Goal: Information Seeking & Learning: Learn about a topic

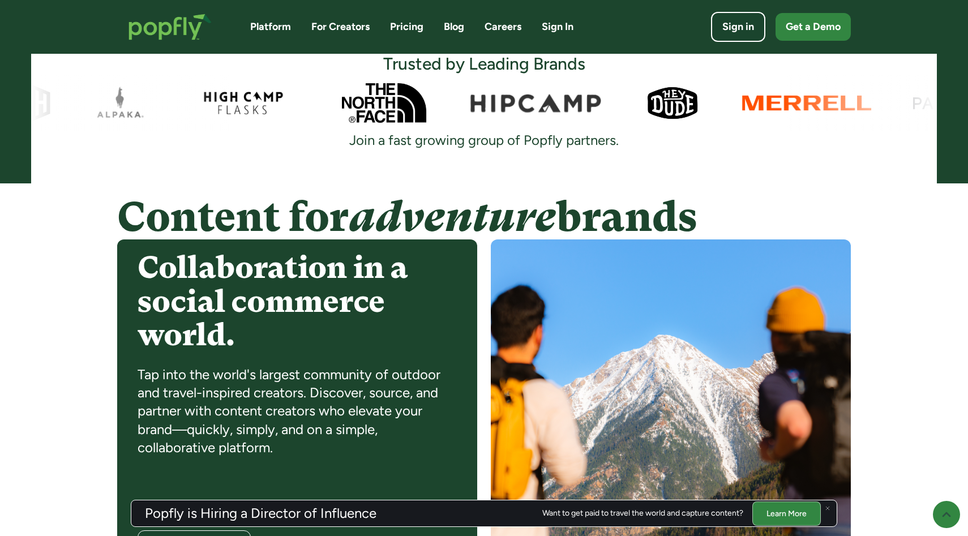
scroll to position [747, 0]
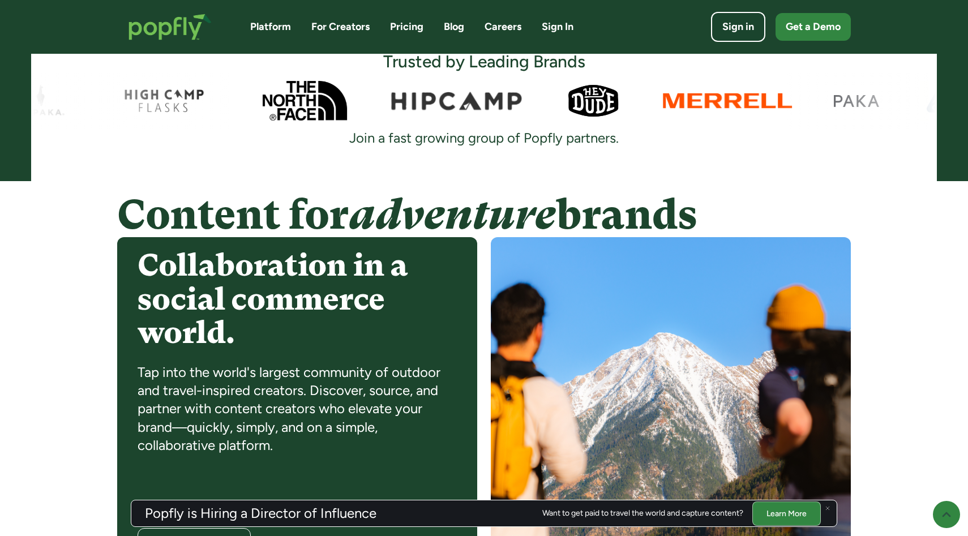
click at [828, 511] on div at bounding box center [828, 508] width 14 height 14
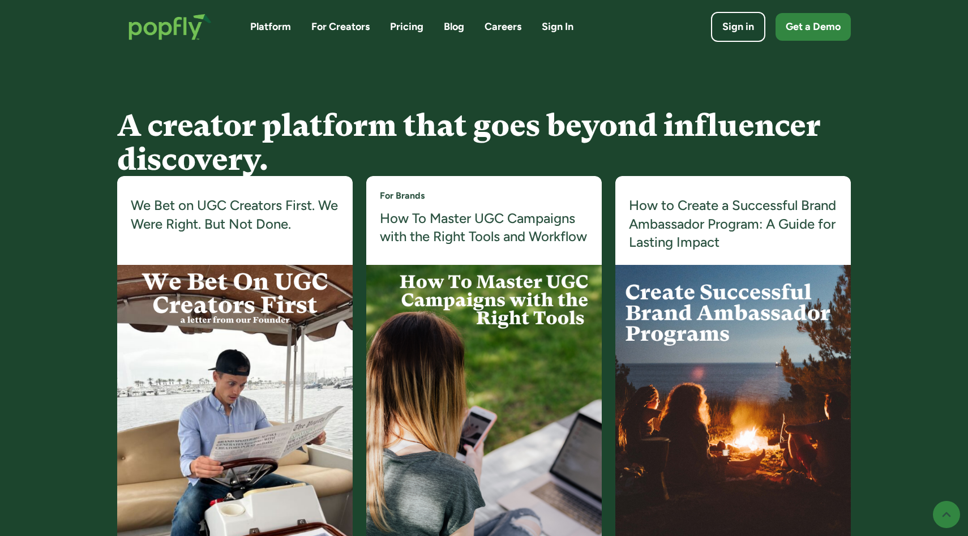
scroll to position [2919, 0]
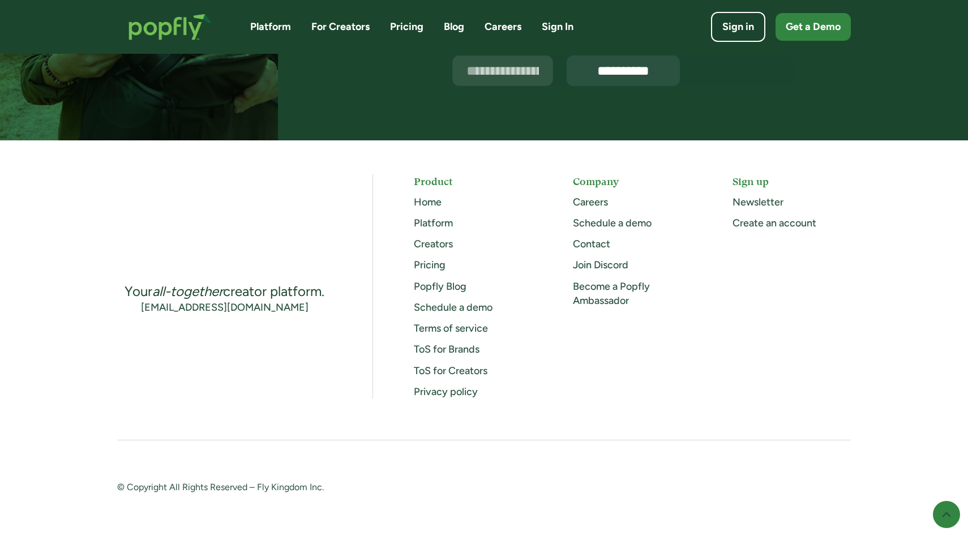
click at [593, 204] on link "Careers" at bounding box center [590, 202] width 35 height 12
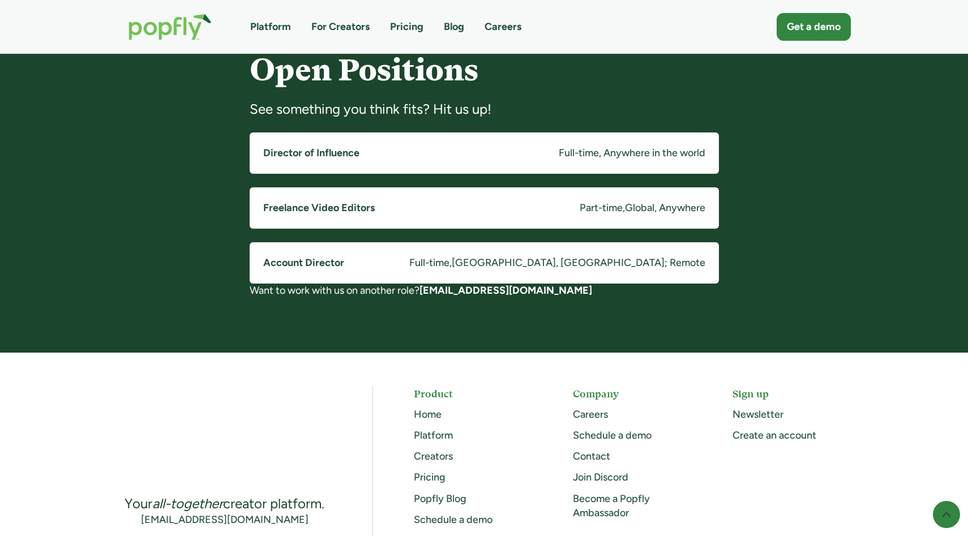
scroll to position [885, 0]
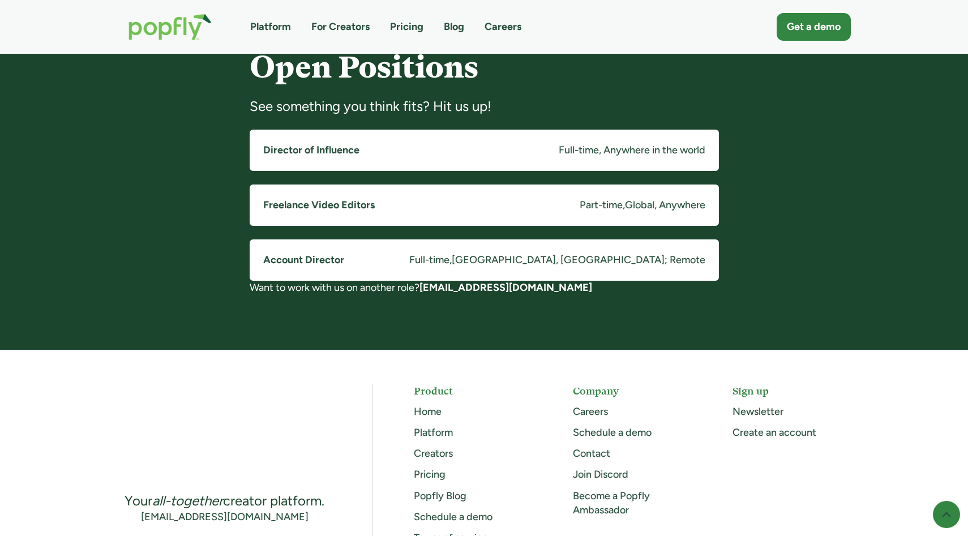
click at [528, 199] on link "Freelance Video Editors Part-time , Global, Anywhere" at bounding box center [484, 205] width 469 height 41
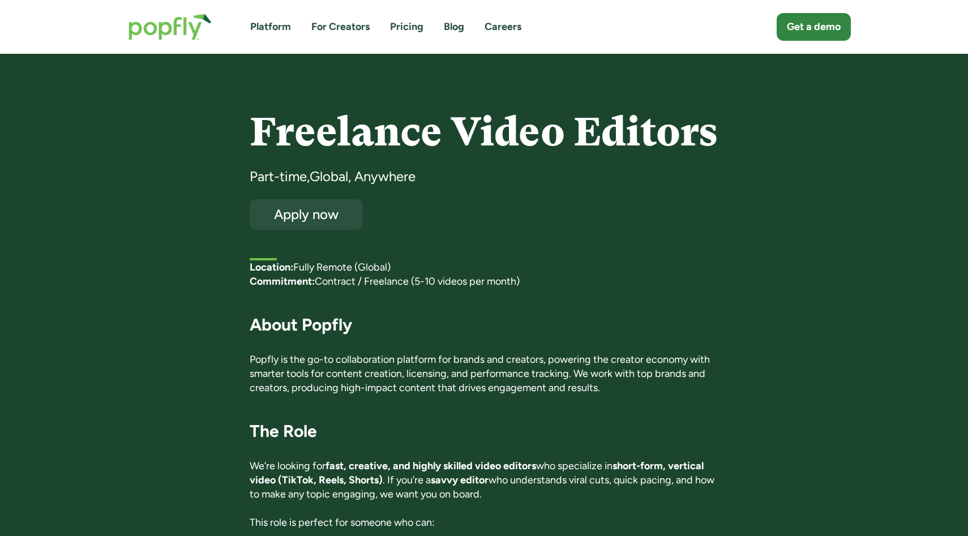
click at [159, 28] on img "home" at bounding box center [170, 26] width 106 height 49
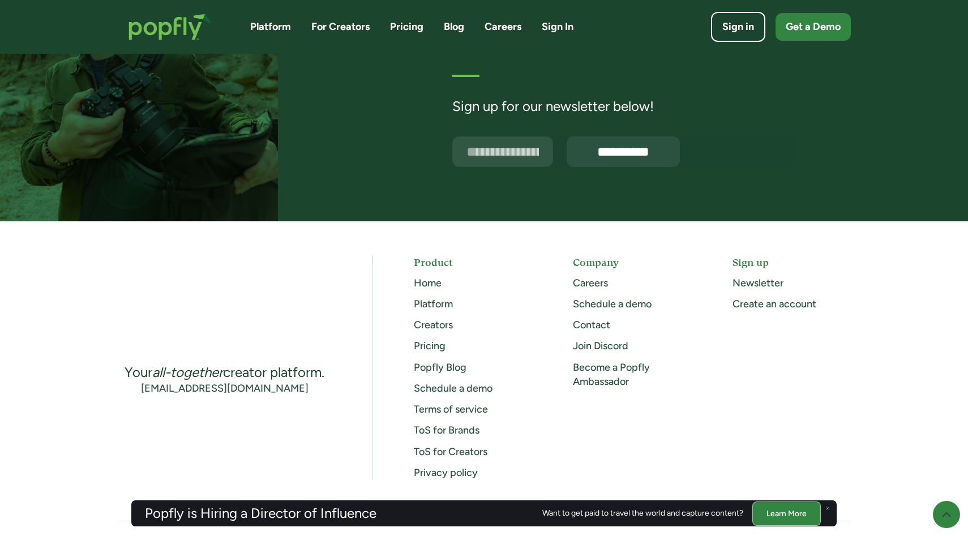
scroll to position [2955, 0]
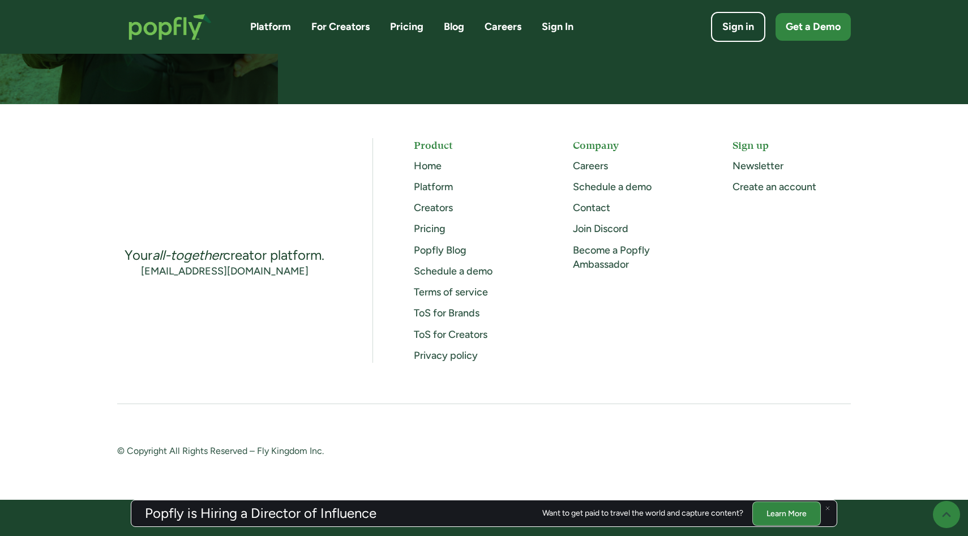
click at [597, 164] on link "Careers" at bounding box center [590, 166] width 35 height 12
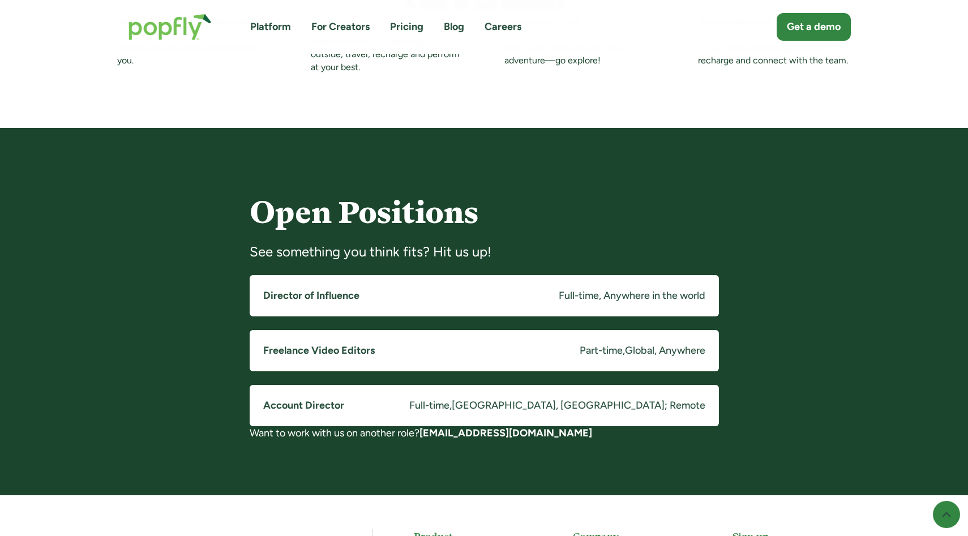
scroll to position [745, 0]
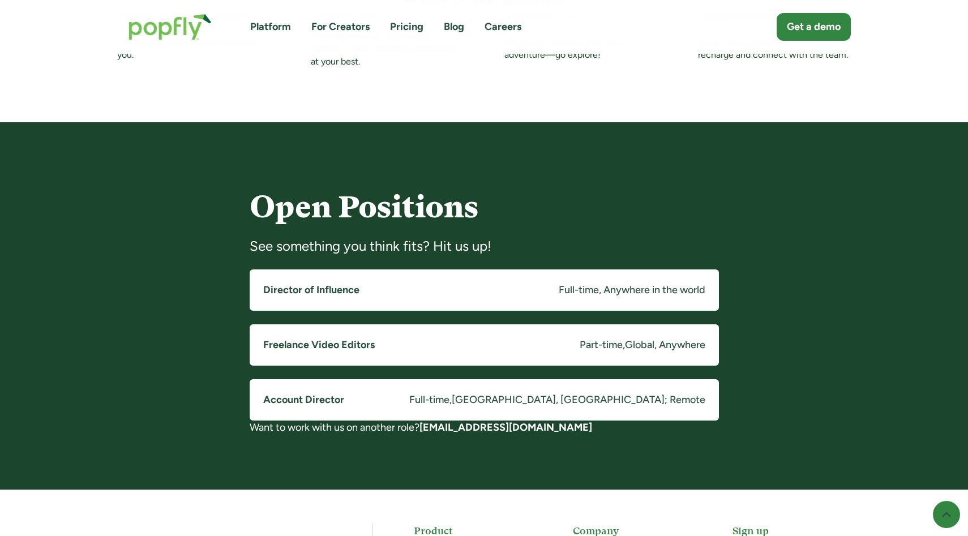
click at [499, 288] on link "Director of Influence Full-time, Anywhere in the world" at bounding box center [484, 290] width 469 height 41
